Goal: Navigation & Orientation: Find specific page/section

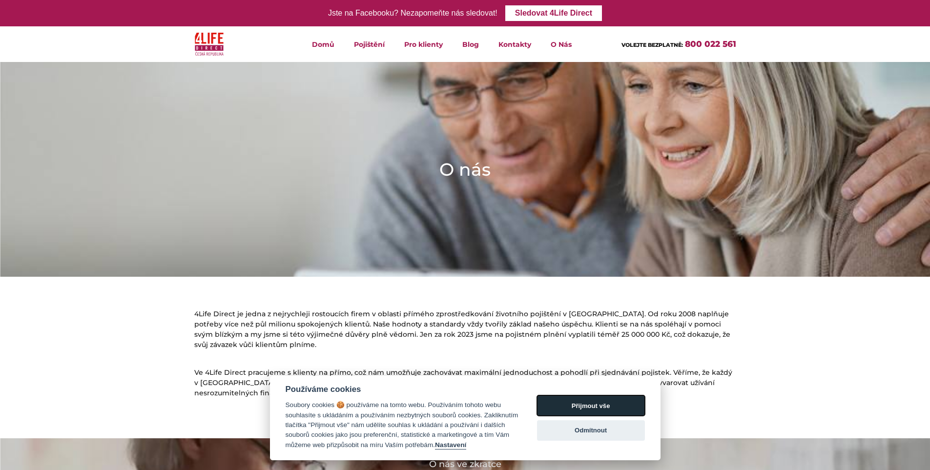
click at [592, 407] on button "Přijmout vše" at bounding box center [591, 405] width 108 height 20
checkbox input "true"
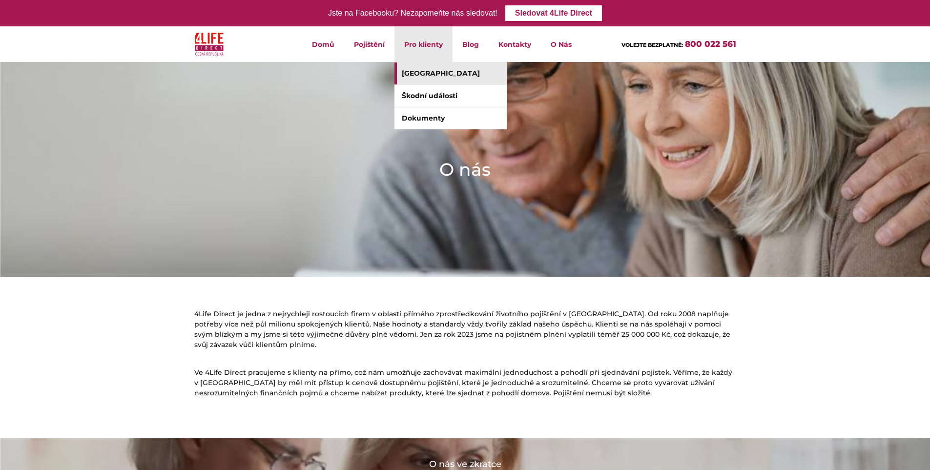
click at [429, 79] on link "[GEOGRAPHIC_DATA]" at bounding box center [450, 73] width 112 height 22
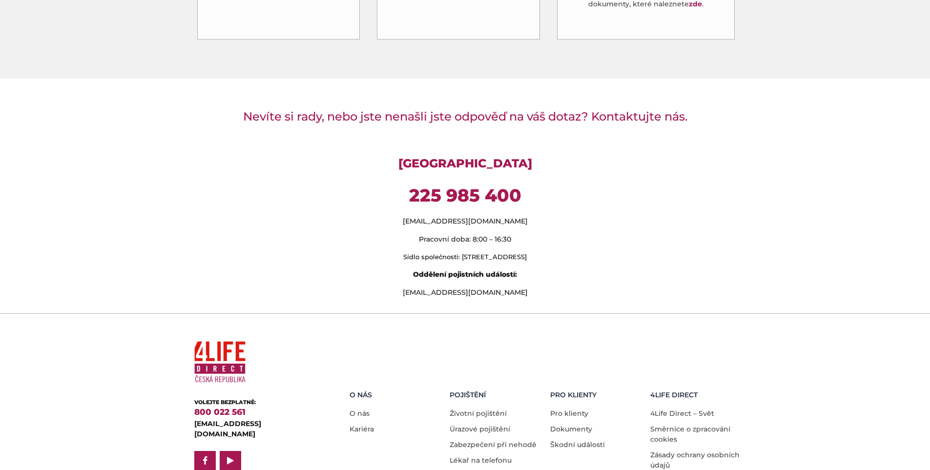
scroll to position [762, 0]
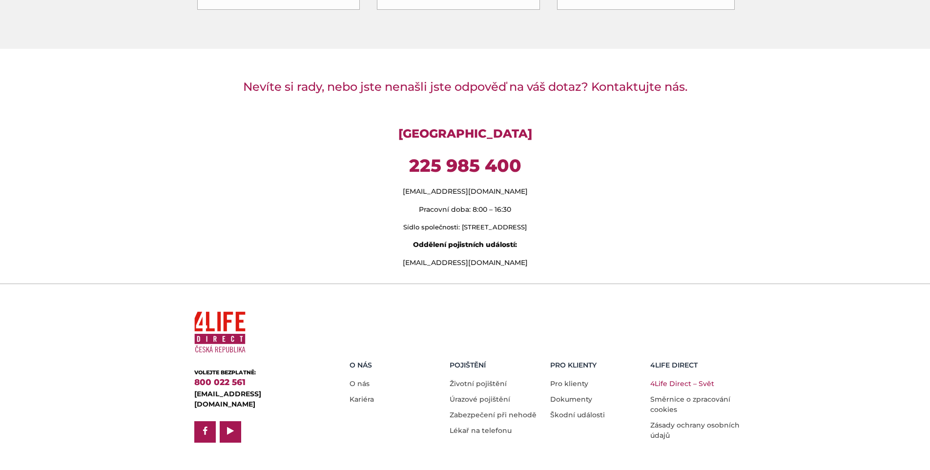
click at [703, 379] on link "4Life Direct – Svět" at bounding box center [682, 383] width 64 height 9
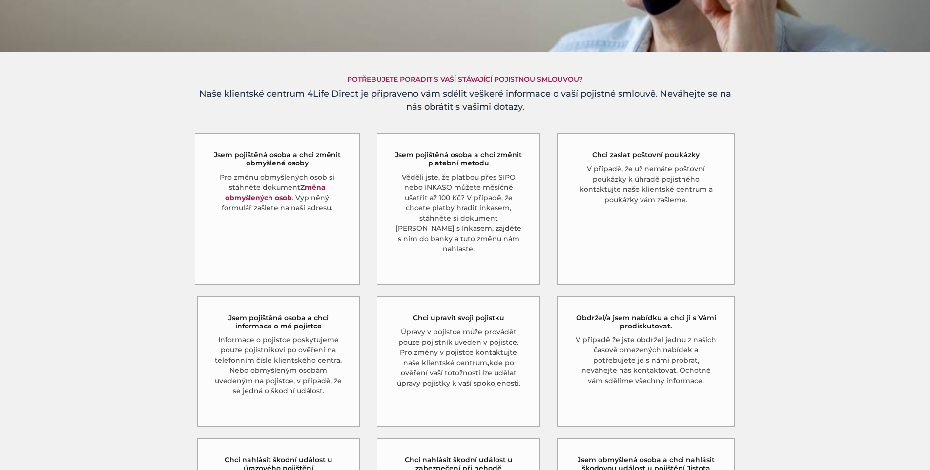
scroll to position [0, 0]
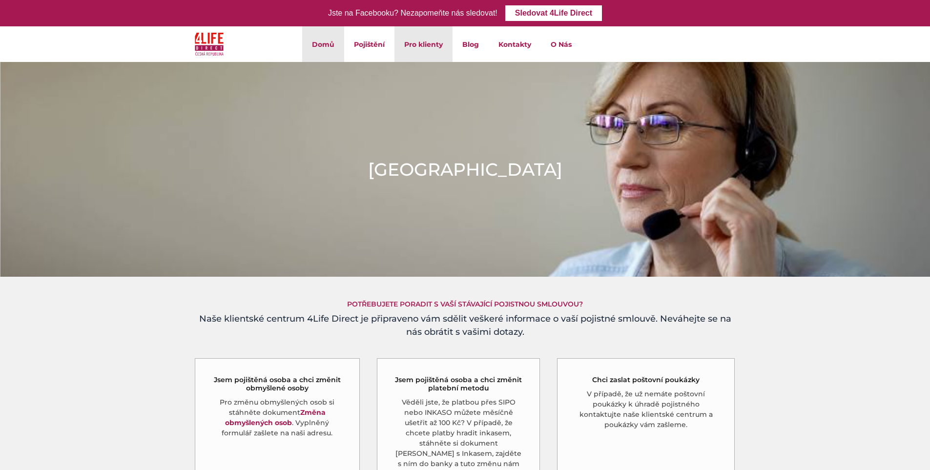
click at [327, 47] on link "Domů" at bounding box center [323, 44] width 42 height 36
